Goal: Information Seeking & Learning: Find specific page/section

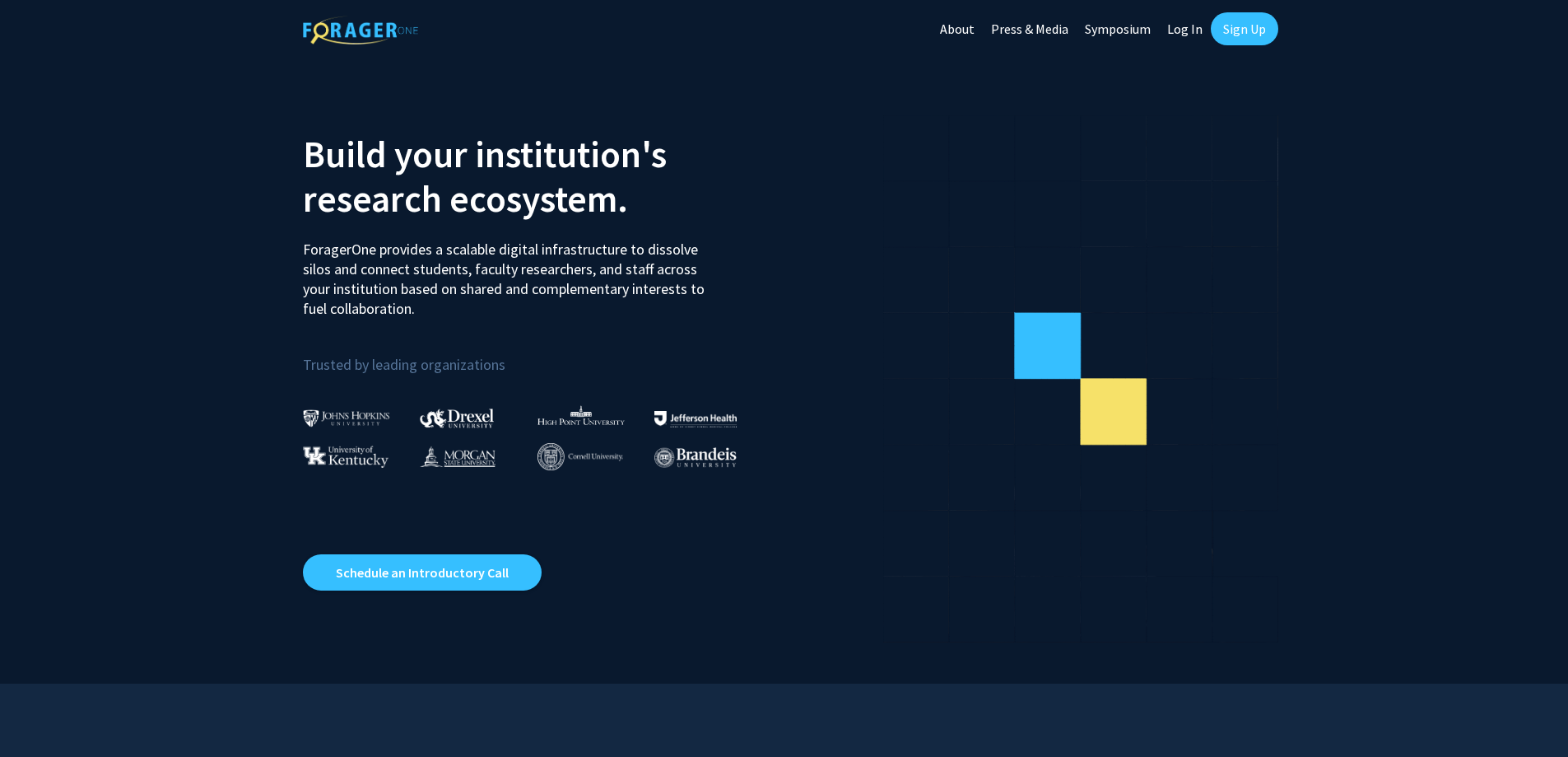
click at [1190, 32] on link "Log In" at bounding box center [1184, 29] width 52 height 57
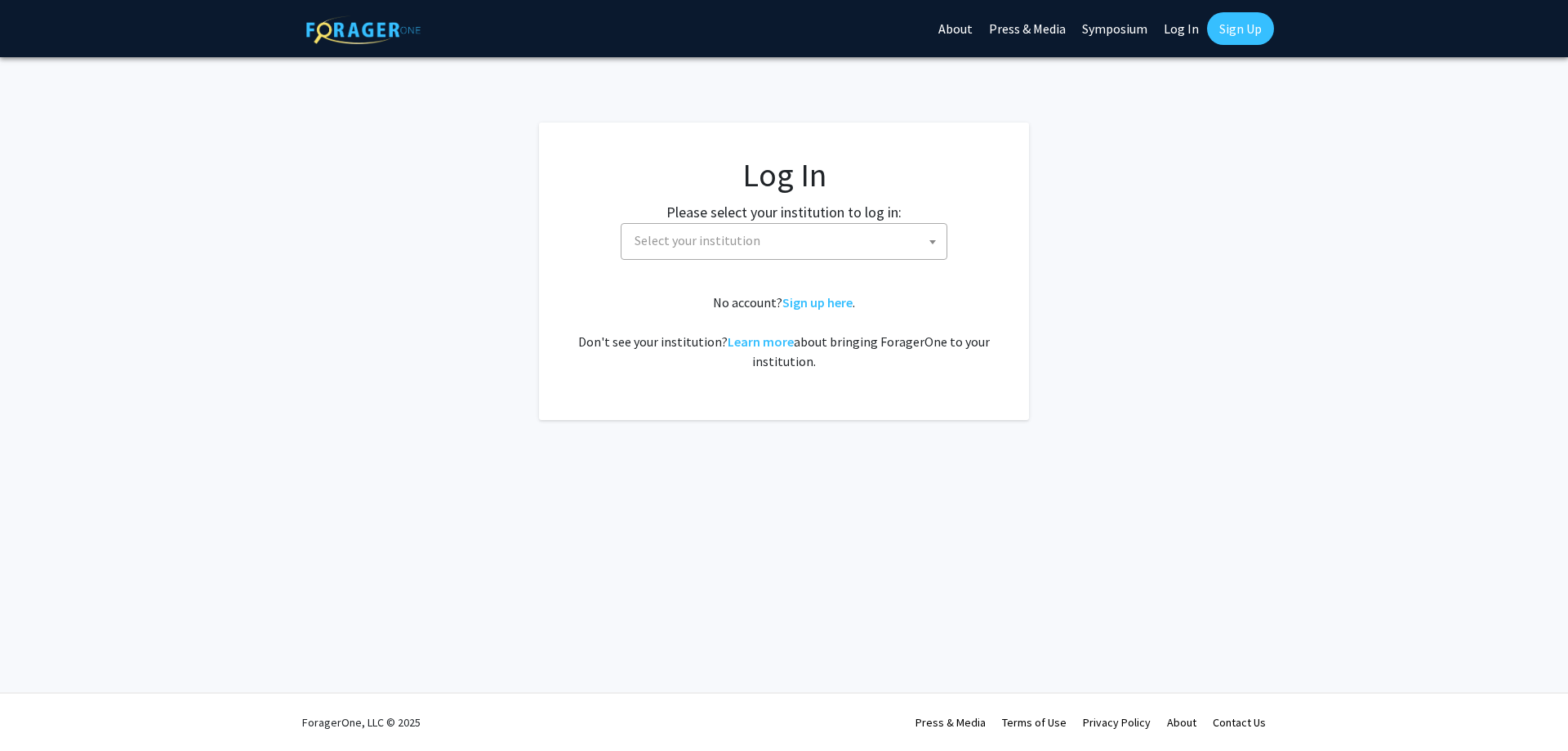
click at [717, 248] on span "Select your institution" at bounding box center [787, 241] width 318 height 34
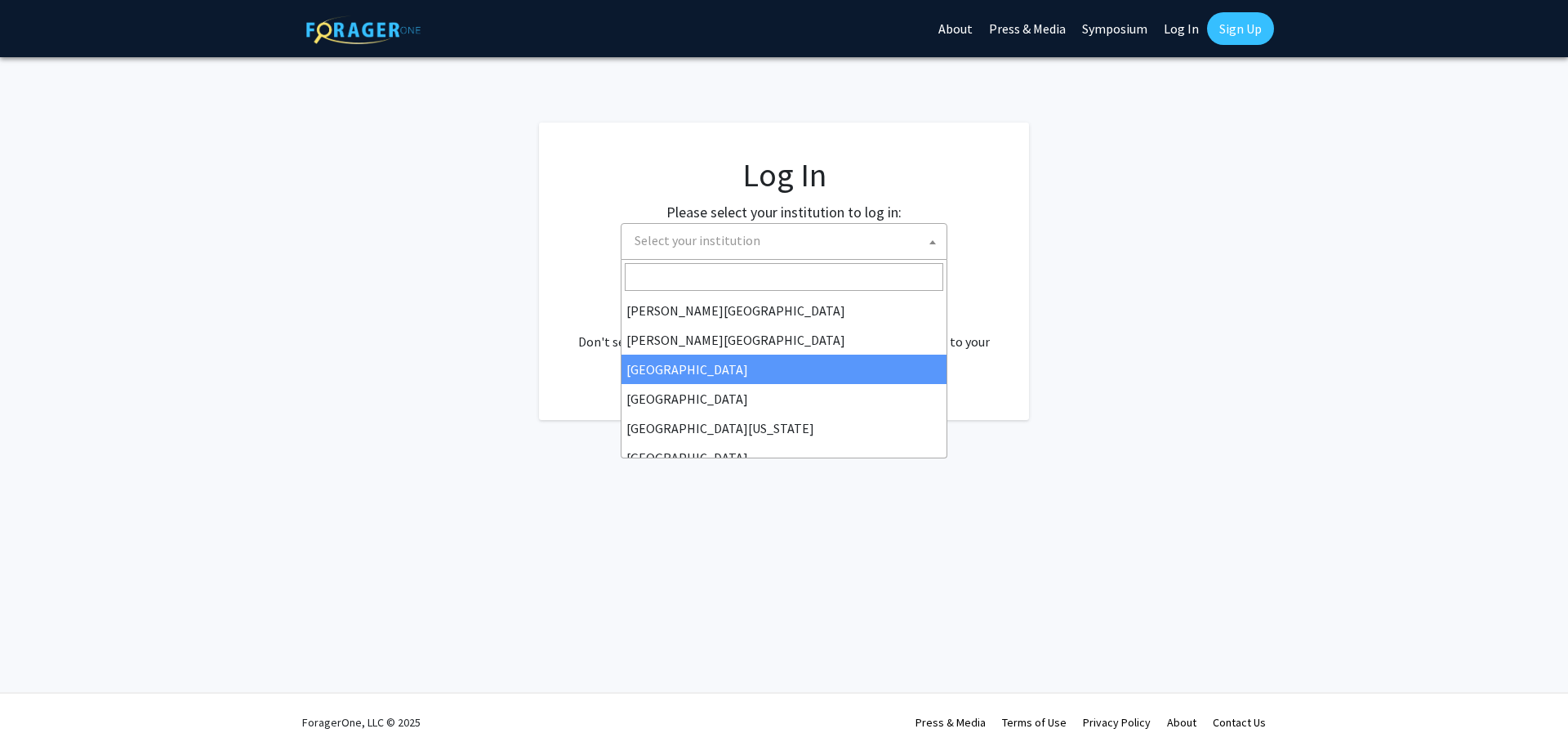
scroll to position [81, 0]
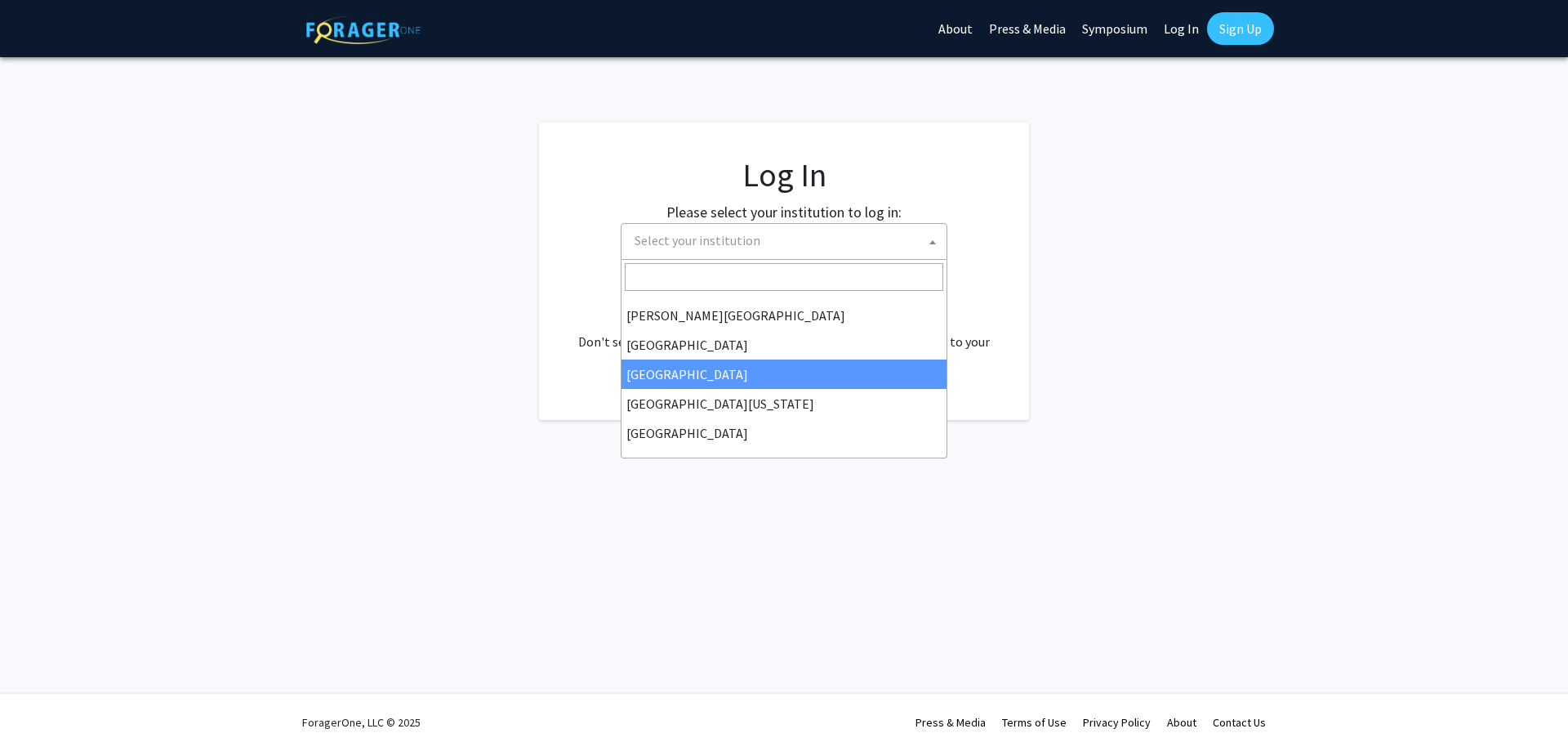
select select "17"
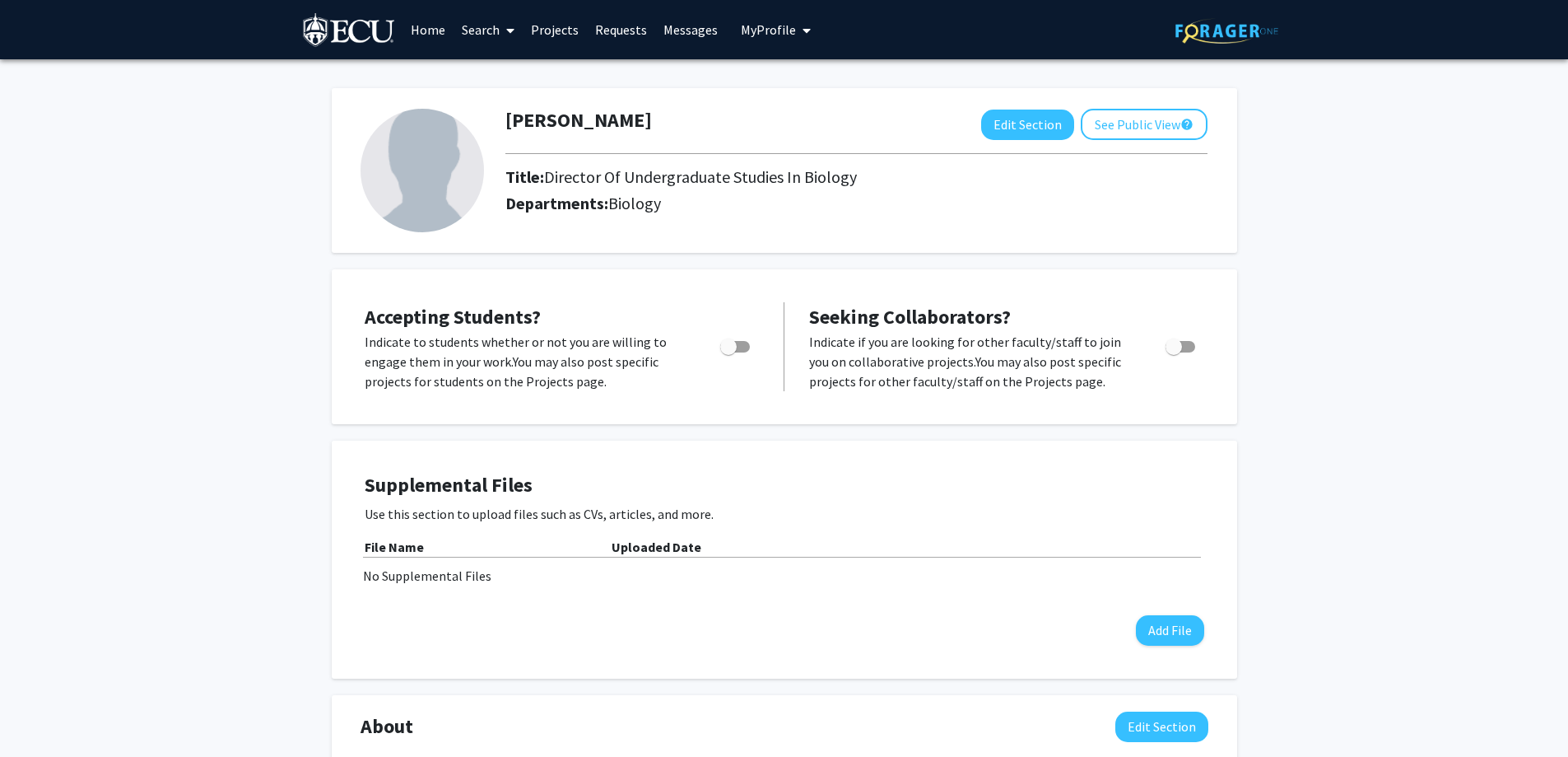
click at [542, 35] on link "Projects" at bounding box center [555, 30] width 64 height 57
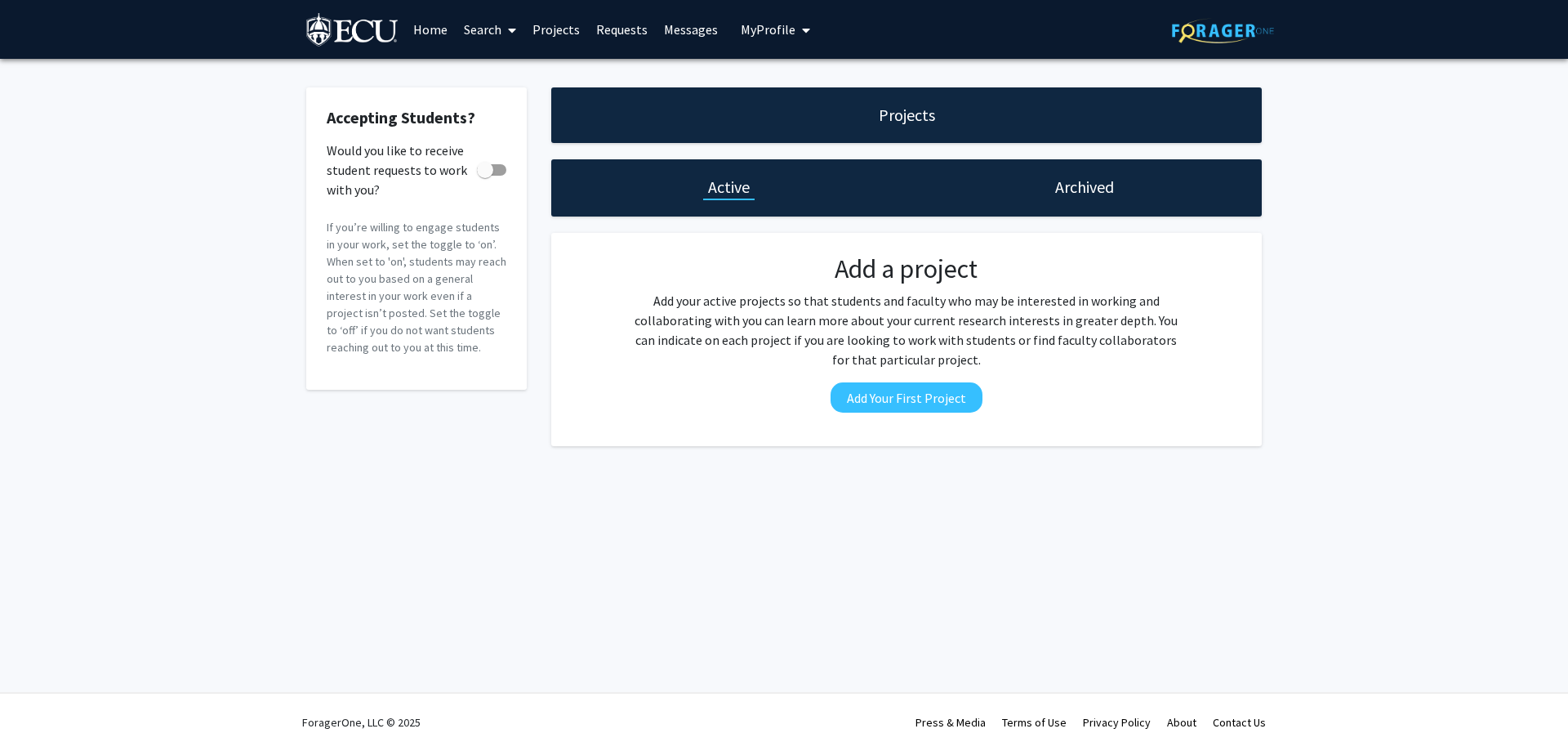
click at [493, 35] on link "Search" at bounding box center [490, 29] width 69 height 57
click at [493, 102] on span "Students" at bounding box center [505, 107] width 100 height 33
